Goal: Transaction & Acquisition: Purchase product/service

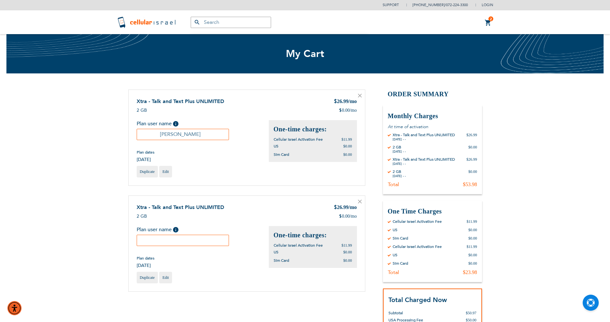
click at [361, 97] on icon at bounding box center [360, 96] width 4 height 4
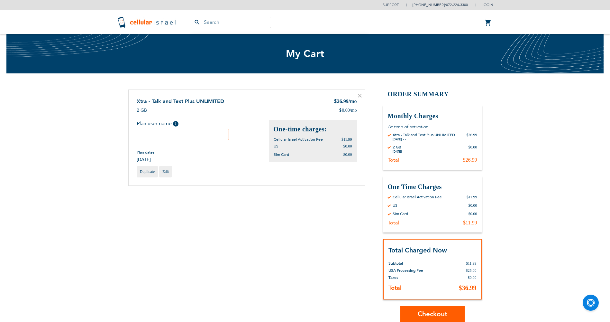
click at [214, 128] on div "Plan user name Help Please fill in the students name. If plan user is not a stu…" at bounding box center [183, 130] width 93 height 20
click at [195, 134] on input "text" at bounding box center [183, 134] width 93 height 11
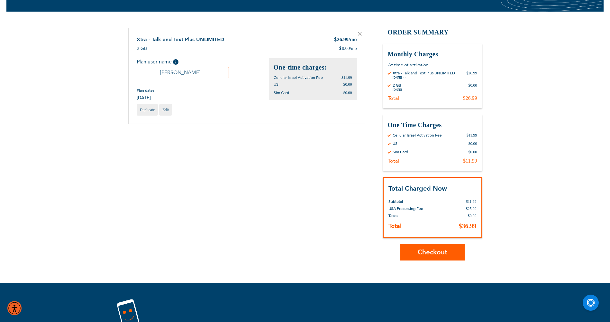
scroll to position [64, 0]
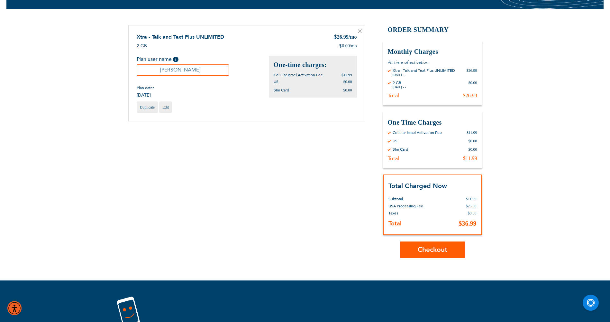
type input "[PERSON_NAME]"
click at [419, 246] on span "Checkout" at bounding box center [433, 249] width 30 height 9
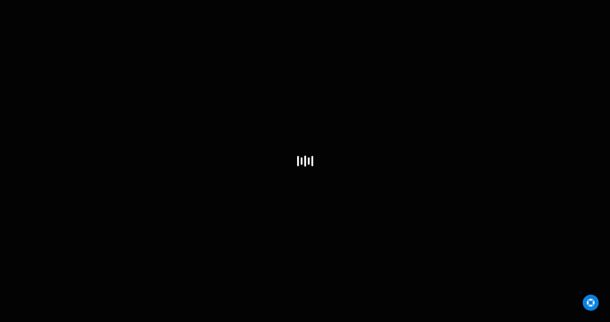
select select "US"
select select "43"
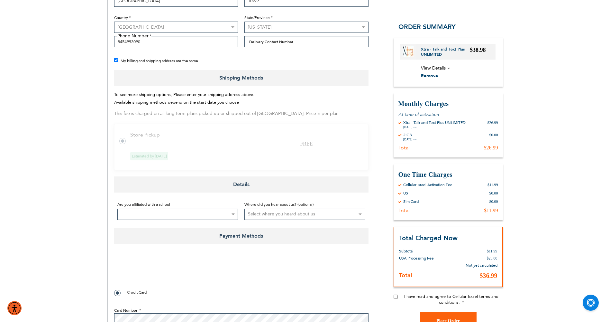
scroll to position [225, 0]
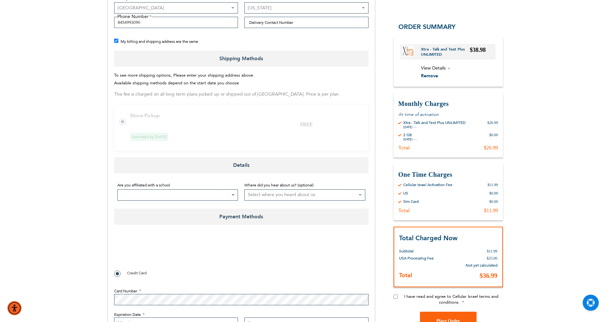
click at [124, 118] on label at bounding box center [125, 118] width 13 height 0
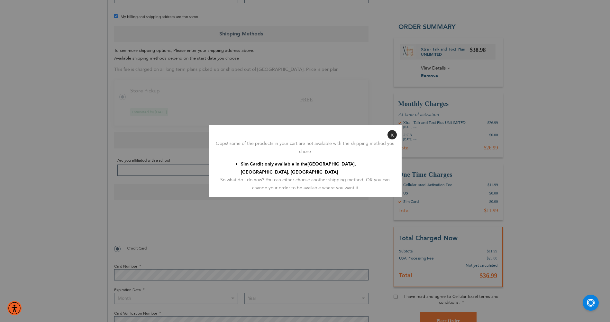
scroll to position [289, 0]
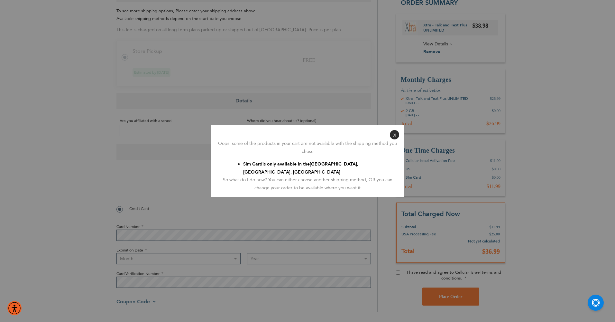
click at [395, 135] on button "Close" at bounding box center [394, 134] width 9 height 9
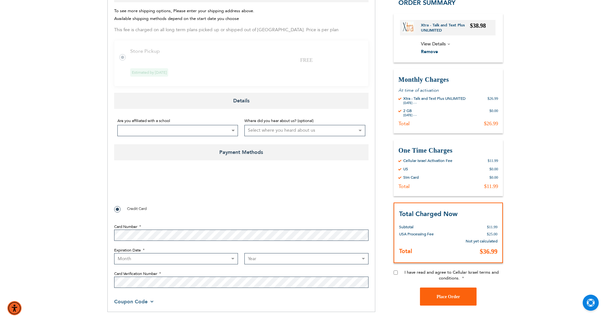
click at [186, 125] on span at bounding box center [177, 130] width 121 height 11
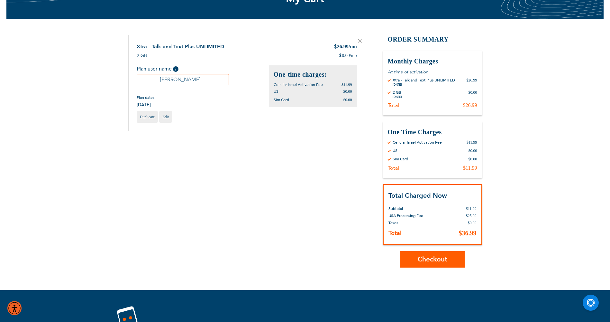
scroll to position [64, 0]
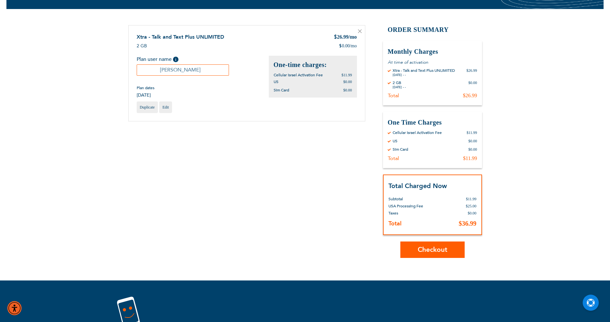
click at [467, 153] on div "One Time Charges By Cellular Israel Cellular Israel Activation Fee $11.99 US $0…" at bounding box center [432, 140] width 99 height 56
click at [418, 91] on div "Monthly Charges At time of activation By Cellular Israel Xtra - Talk and Text P…" at bounding box center [432, 73] width 99 height 64
drag, startPoint x: 466, startPoint y: 205, endPoint x: 477, endPoint y: 204, distance: 11.6
click at [477, 204] on div "Total Charged Now Total Subtotal $11.99 USA Processing Fee $25.00 Deposit Help …" at bounding box center [432, 204] width 99 height 61
drag, startPoint x: 477, startPoint y: 204, endPoint x: 459, endPoint y: 207, distance: 18.2
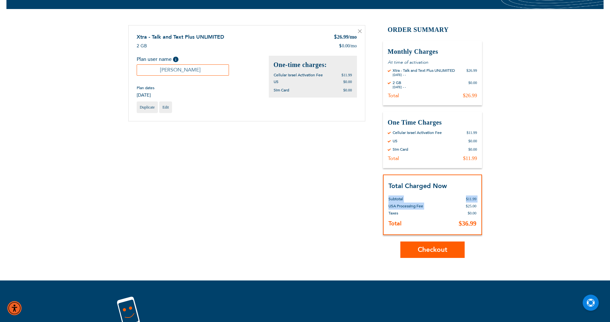
click at [459, 207] on td "$25.00" at bounding box center [462, 205] width 30 height 7
drag, startPoint x: 465, startPoint y: 205, endPoint x: 476, endPoint y: 207, distance: 11.2
click at [476, 207] on td "$25.00" at bounding box center [462, 205] width 30 height 7
drag, startPoint x: 476, startPoint y: 207, endPoint x: 472, endPoint y: 204, distance: 5.1
drag, startPoint x: 472, startPoint y: 204, endPoint x: 456, endPoint y: 209, distance: 16.8
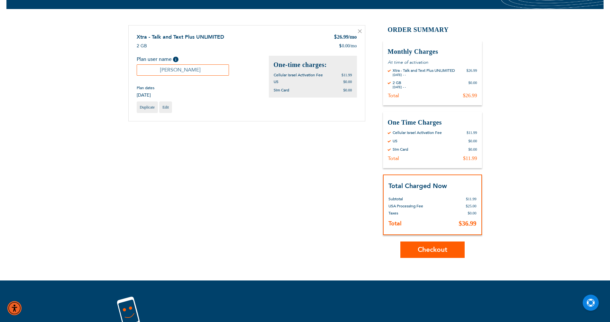
click at [456, 210] on td "$0.00" at bounding box center [462, 212] width 30 height 7
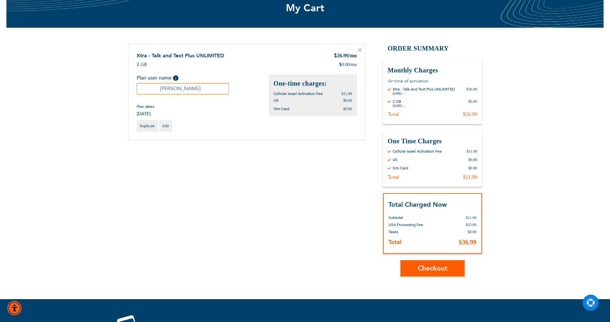
scroll to position [0, 0]
